Goal: Information Seeking & Learning: Learn about a topic

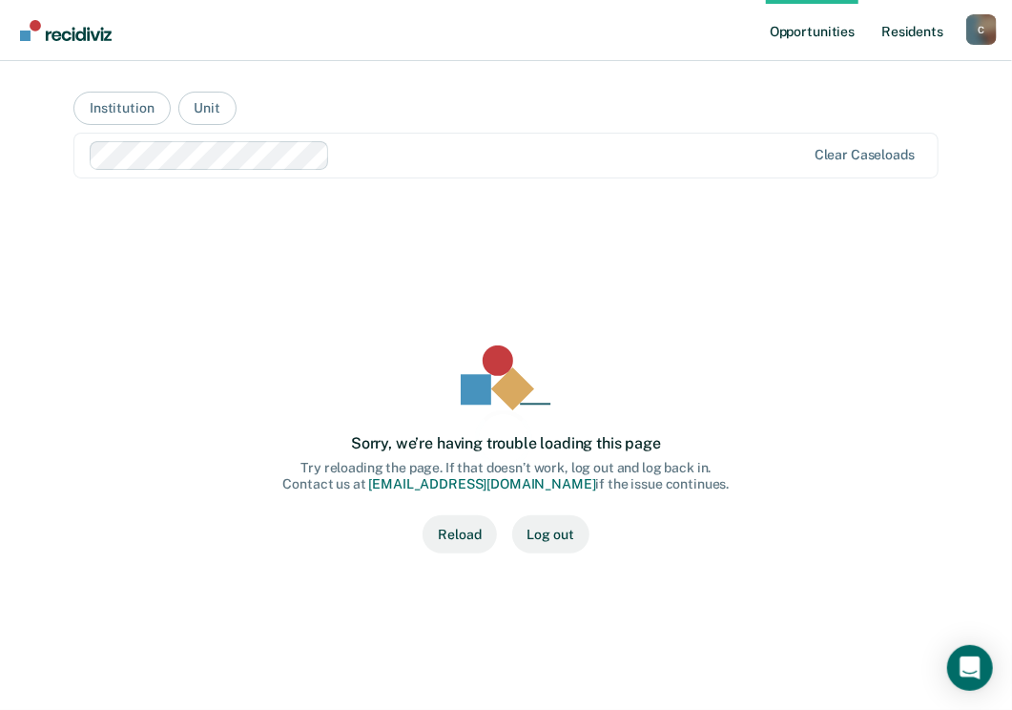
click at [922, 31] on link "Resident s" at bounding box center [912, 30] width 70 height 61
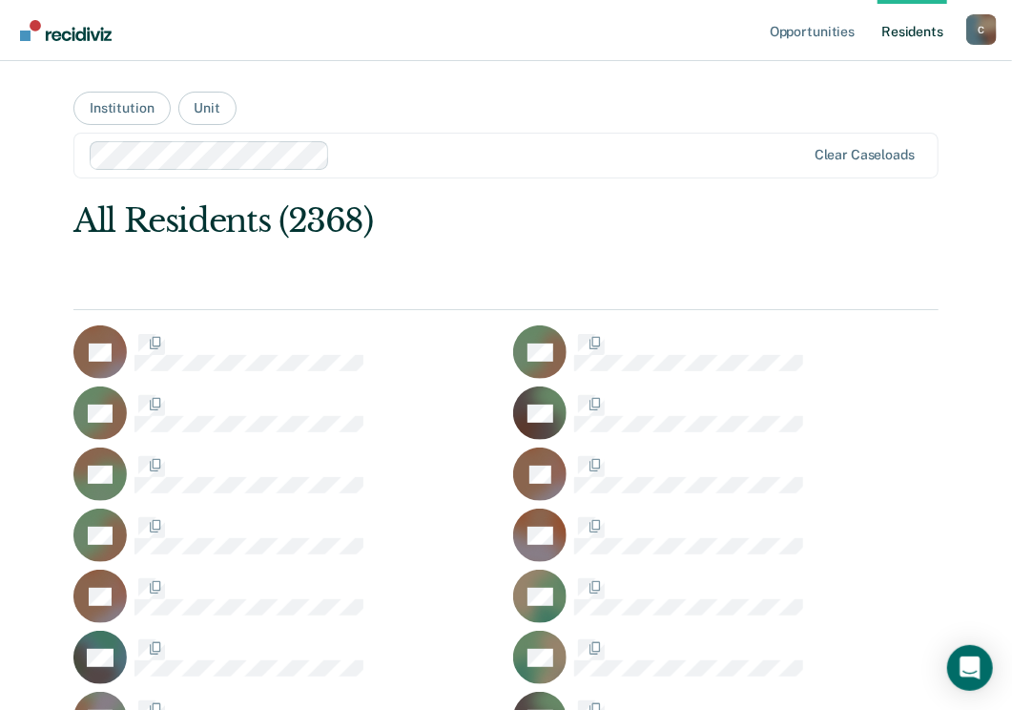
click at [466, 535] on div at bounding box center [315, 527] width 363 height 21
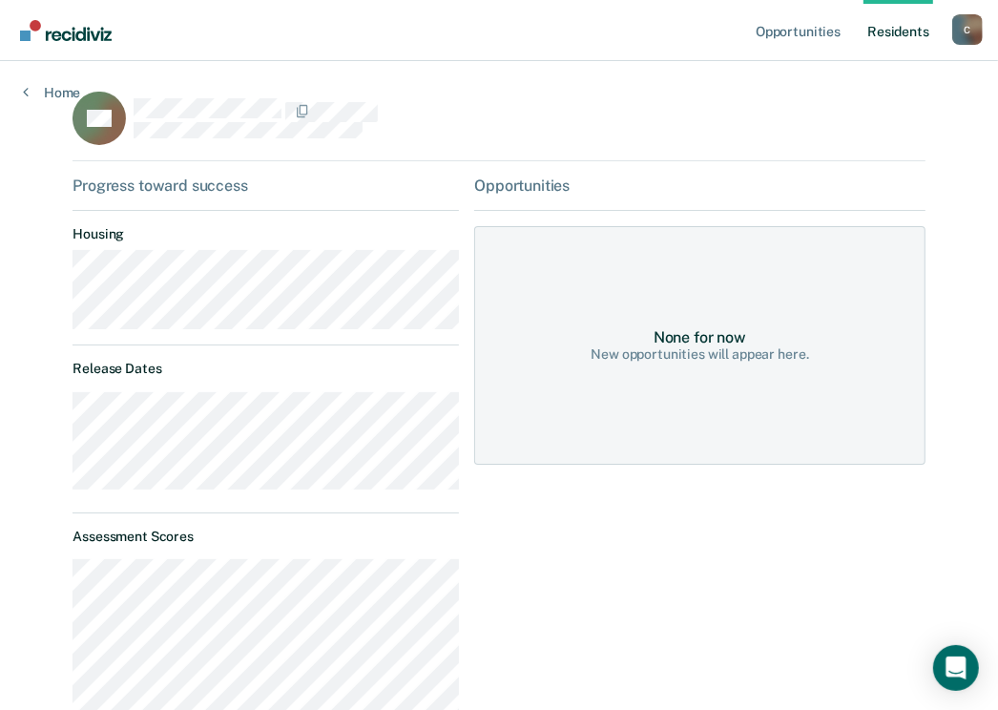
click at [523, 106] on div "CA" at bounding box center [498, 127] width 852 height 70
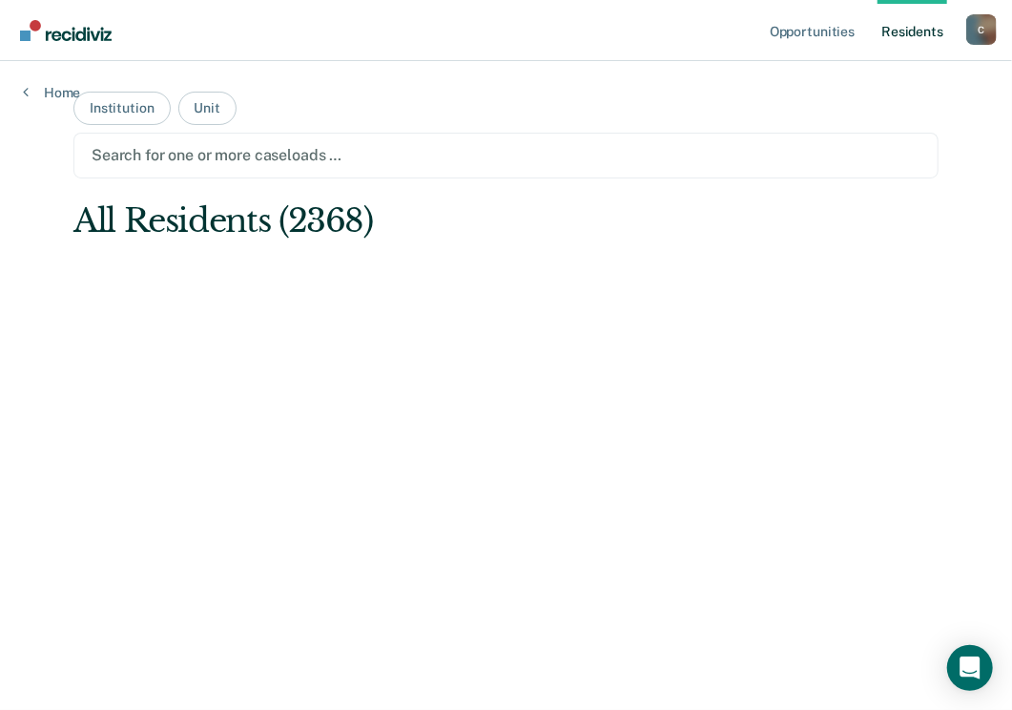
click at [379, 67] on main "Institution Unit Search for one or more caseloads … All Residents (2368)" at bounding box center [506, 362] width 911 height 603
click at [929, 32] on link "Resident s" at bounding box center [912, 30] width 70 height 61
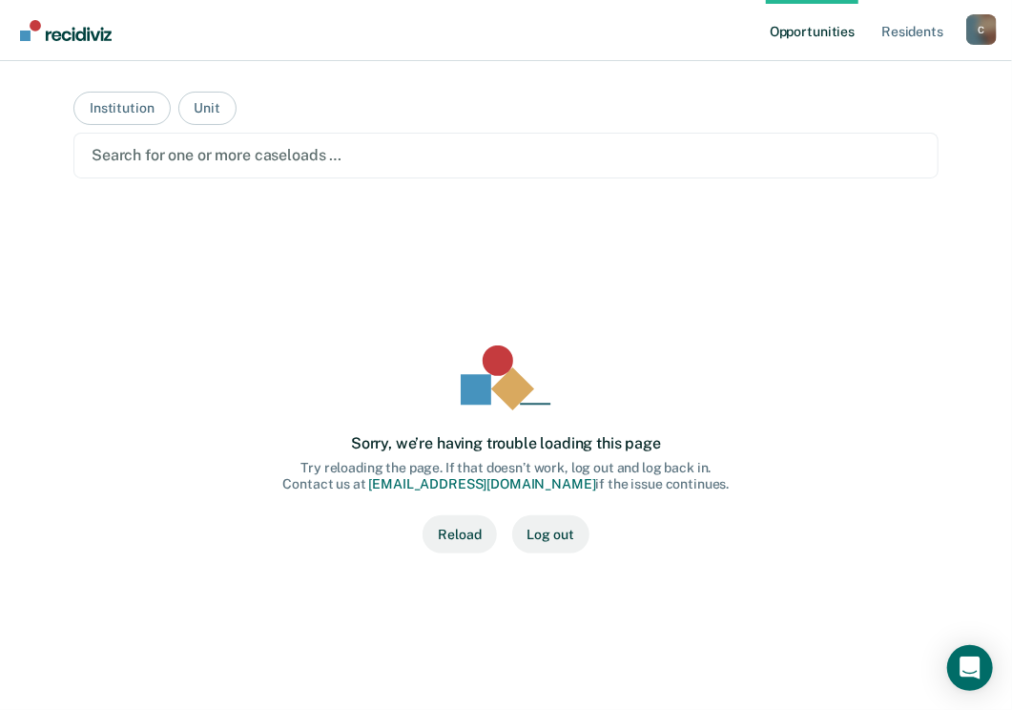
click at [458, 527] on button "Reload" at bounding box center [458, 534] width 73 height 38
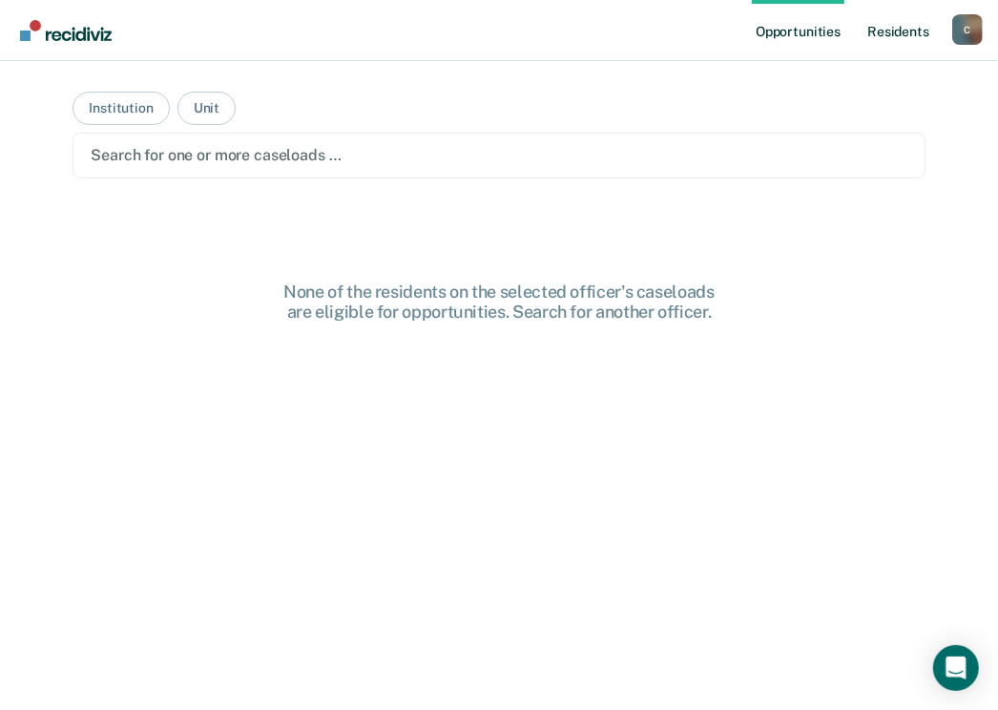
click at [909, 28] on link "Resident s" at bounding box center [898, 30] width 70 height 61
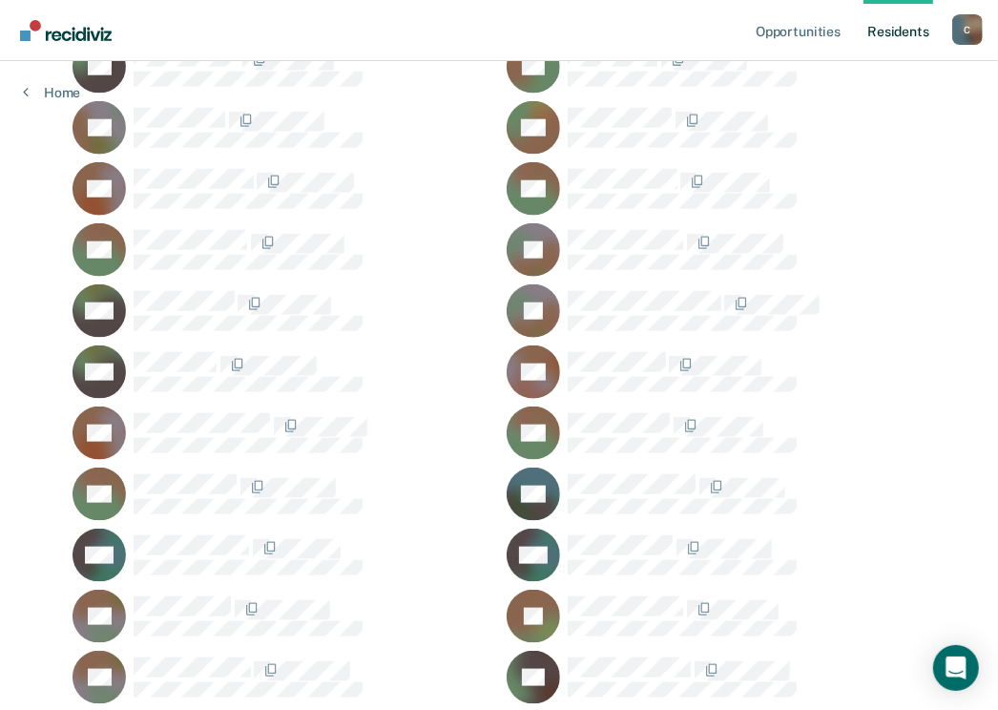
scroll to position [56745, 0]
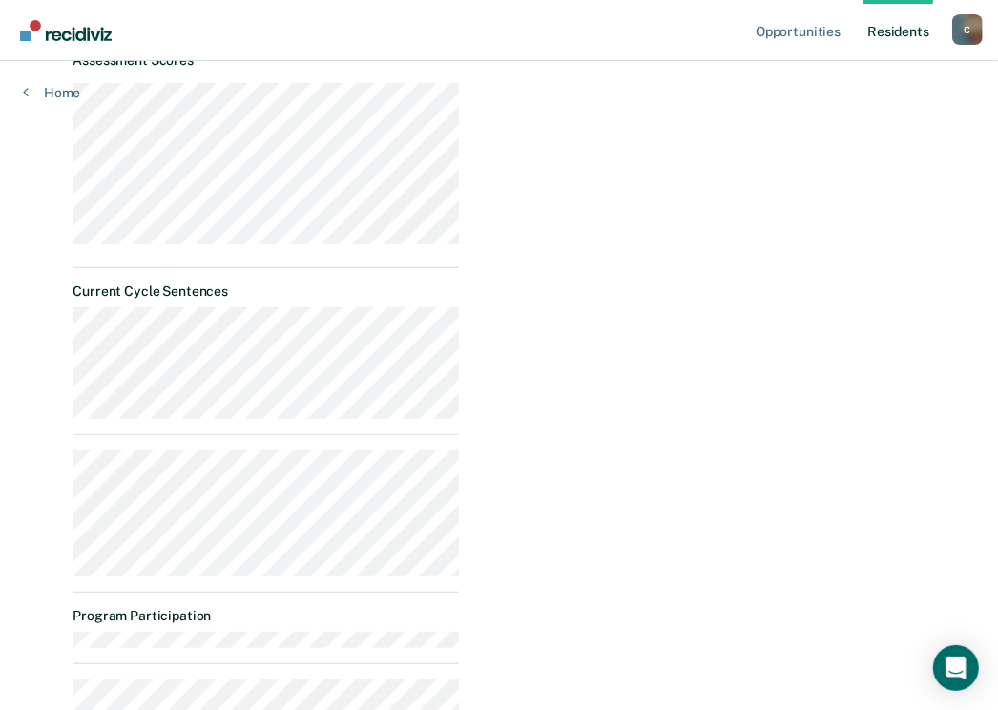
scroll to position [597, 0]
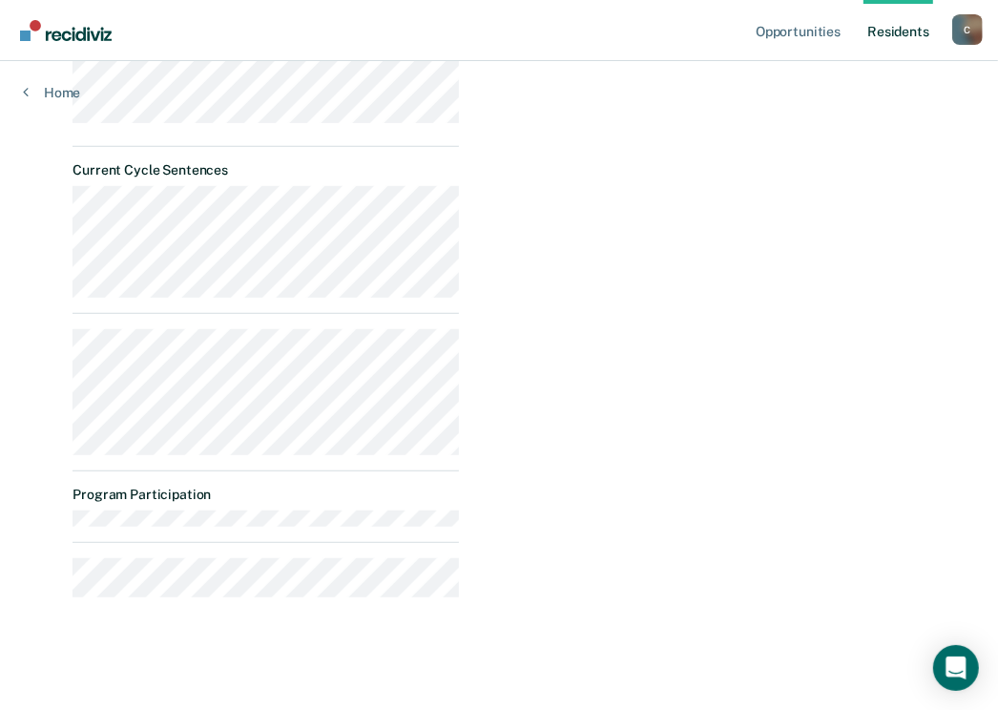
click at [489, 190] on div "Opportunities Temporary Assignment Almost eligible Requirements validated by OM…" at bounding box center [699, 95] width 450 height 1033
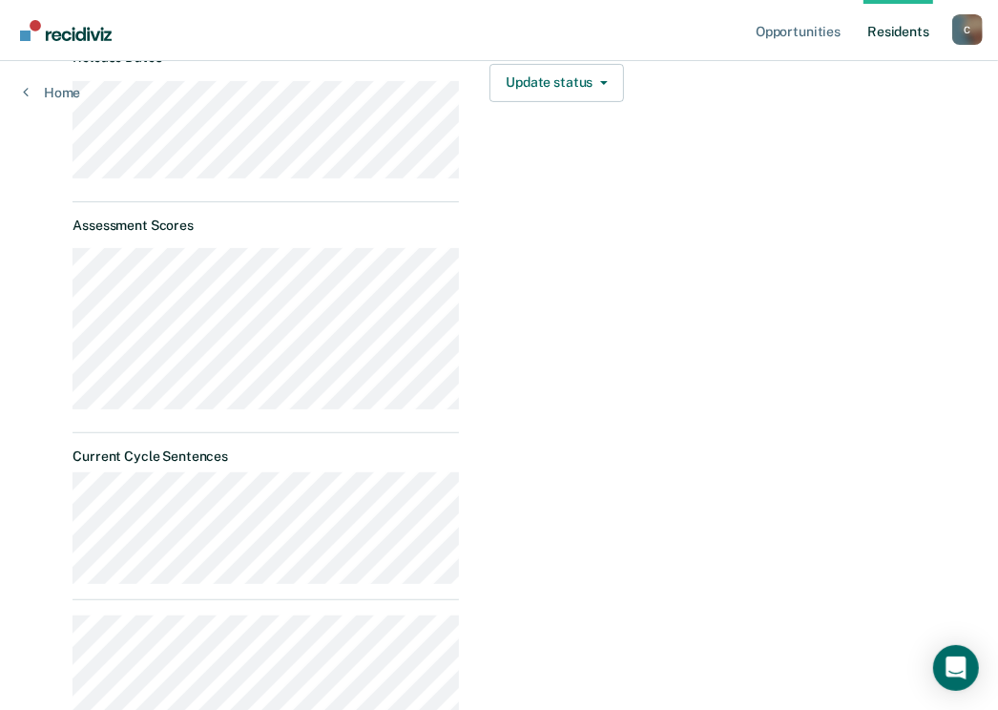
scroll to position [120, 0]
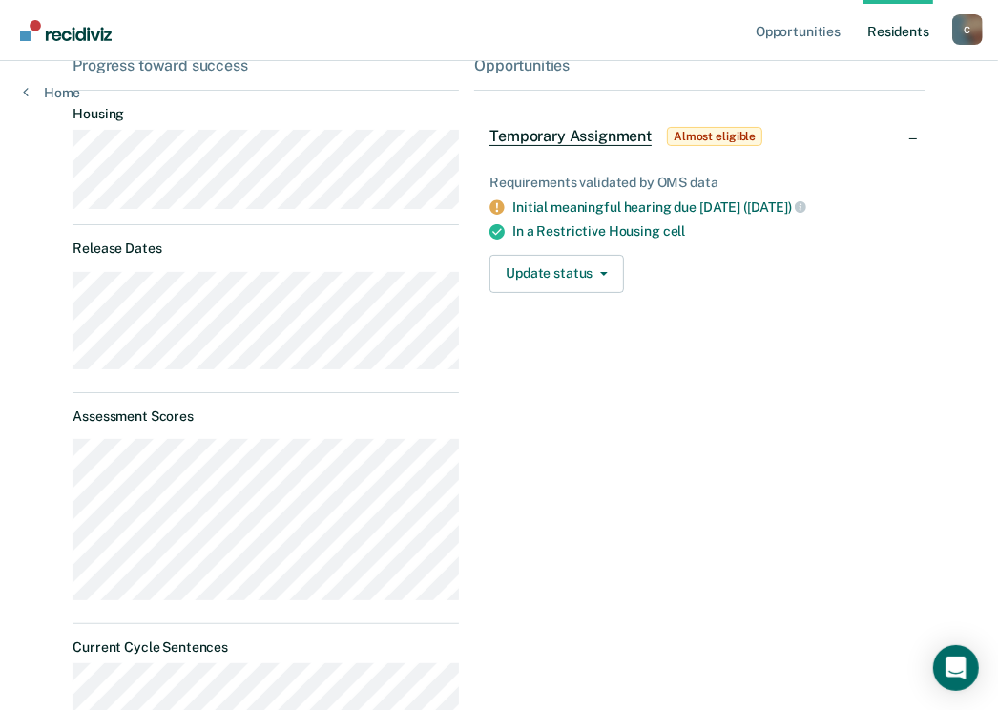
click at [911, 24] on link "Resident s" at bounding box center [898, 30] width 70 height 61
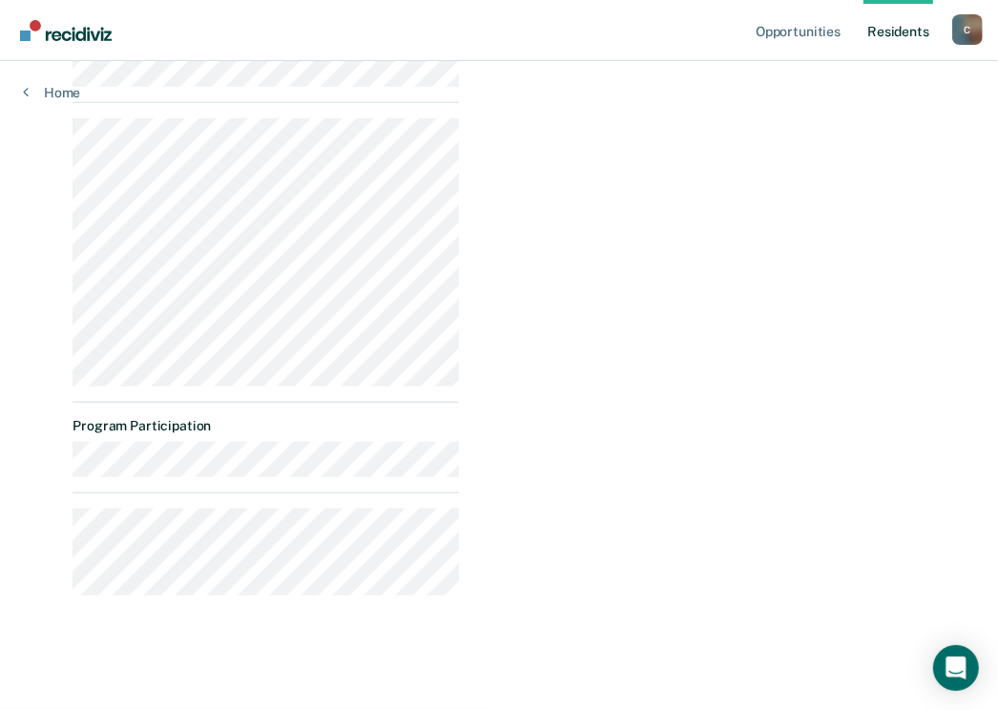
click at [598, 349] on div "Opportunities Loading data..." at bounding box center [699, 27] width 450 height 1166
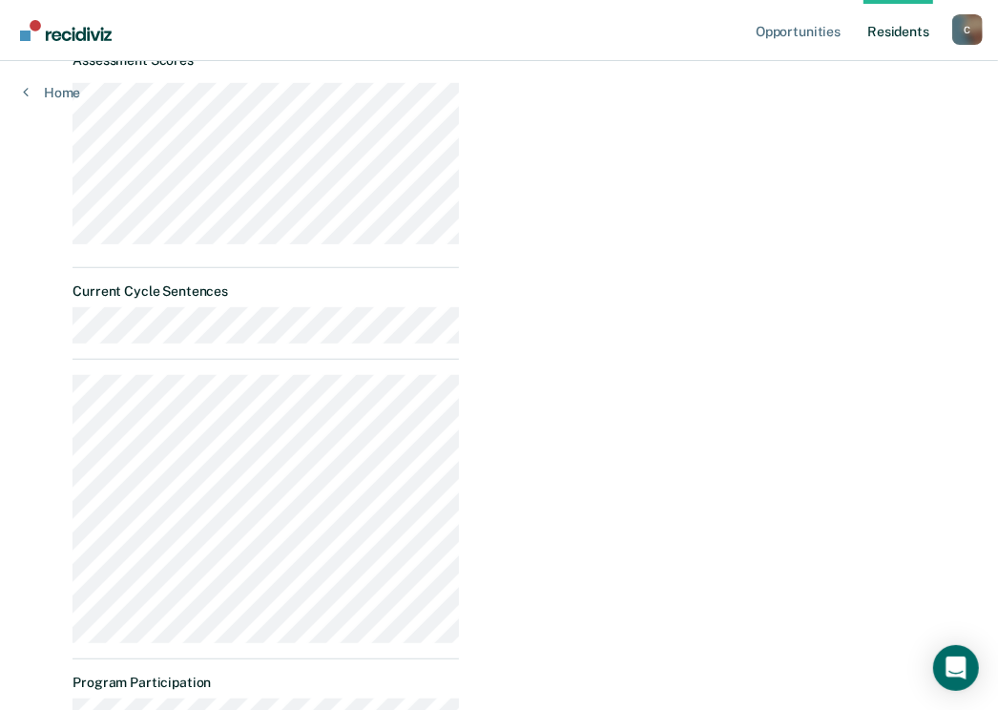
scroll to position [731, 0]
